Goal: Entertainment & Leisure: Consume media (video, audio)

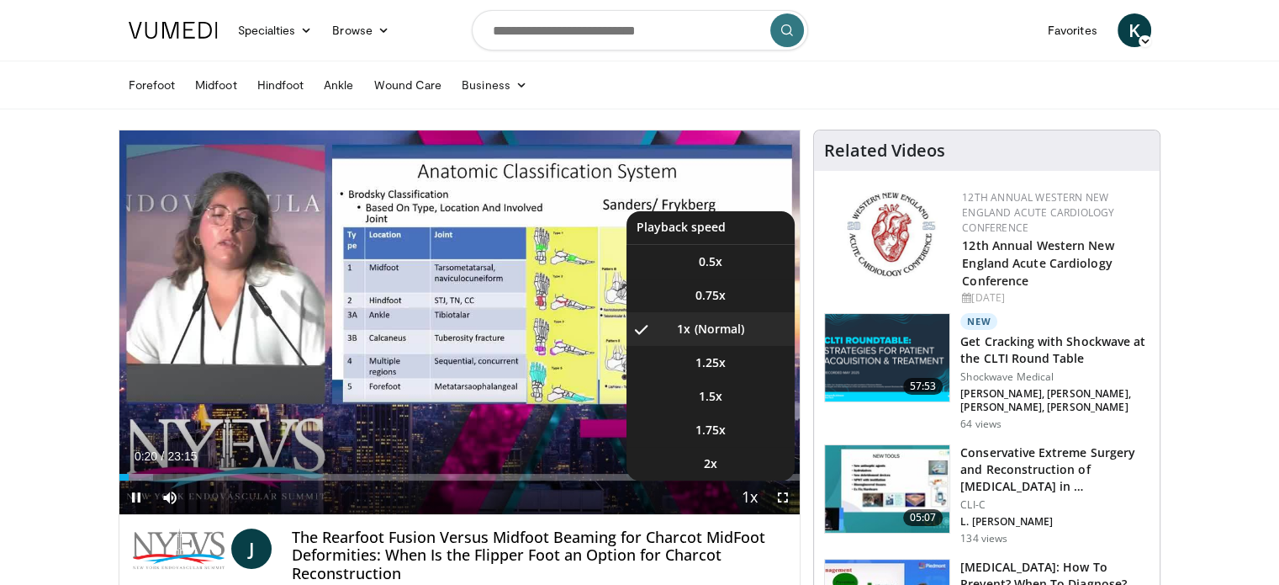
click at [750, 501] on span "Video Player" at bounding box center [750, 498] width 24 height 34
click at [689, 399] on li "1.5x" at bounding box center [711, 396] width 168 height 34
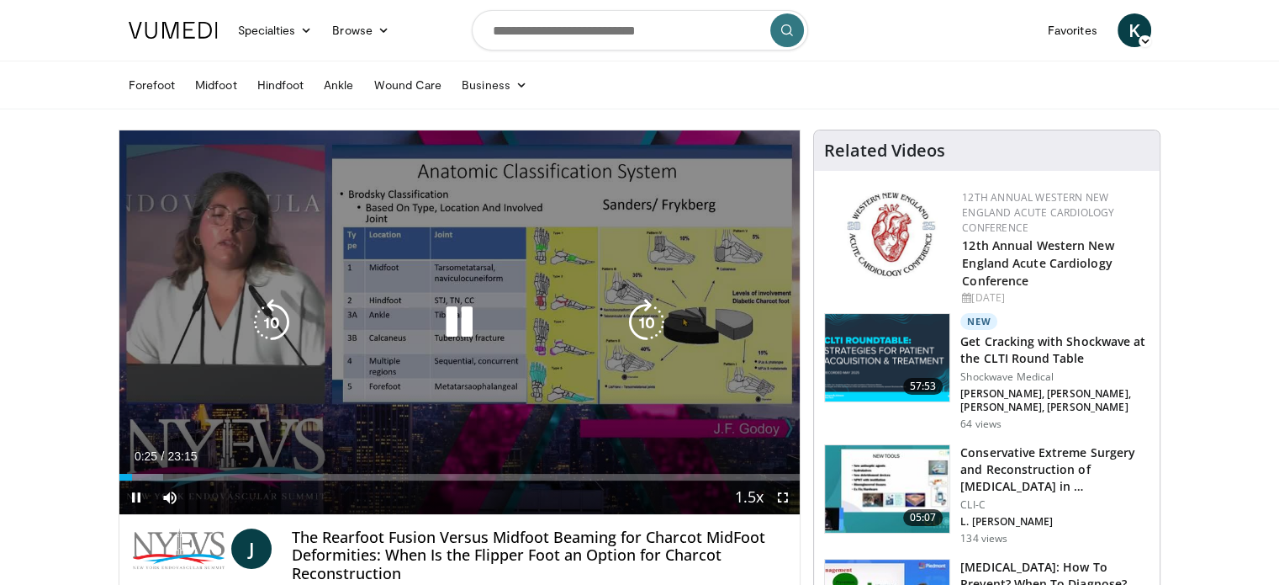
click at [602, 389] on div "10 seconds Tap to unmute" at bounding box center [459, 322] width 681 height 384
